Goal: Task Accomplishment & Management: Manage account settings

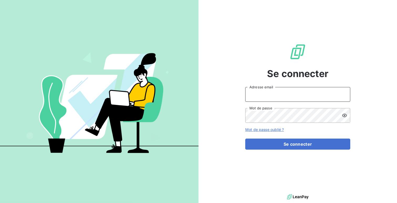
click at [254, 93] on input "Adresse email" at bounding box center [297, 94] width 105 height 15
type input "admin@demo"
click at [245, 138] on button "Se connecter" at bounding box center [297, 143] width 105 height 11
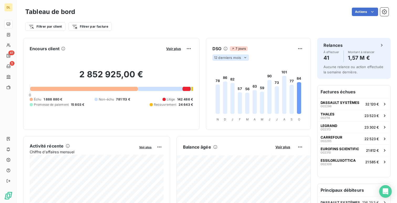
click at [229, 59] on span "12 derniers mois" at bounding box center [227, 57] width 27 height 4
click at [233, 64] on li "6" at bounding box center [230, 67] width 35 height 9
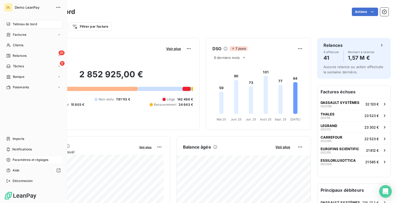
click at [28, 160] on span "Paramètres et réglages" at bounding box center [31, 159] width 36 height 5
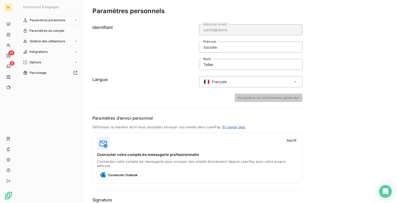
click at [204, 79] on img at bounding box center [206, 81] width 6 height 6
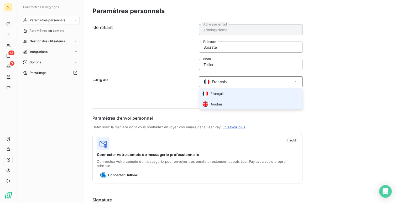
click at [209, 104] on div "Anglais" at bounding box center [212, 104] width 20 height 6
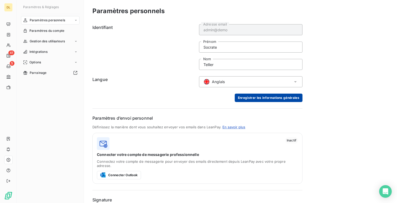
click at [248, 96] on button "Enregistrer les informations générales" at bounding box center [269, 97] width 68 height 8
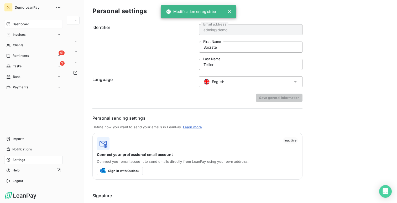
click at [10, 23] on icon at bounding box center [9, 23] width 4 height 3
